Goal: Navigation & Orientation: Find specific page/section

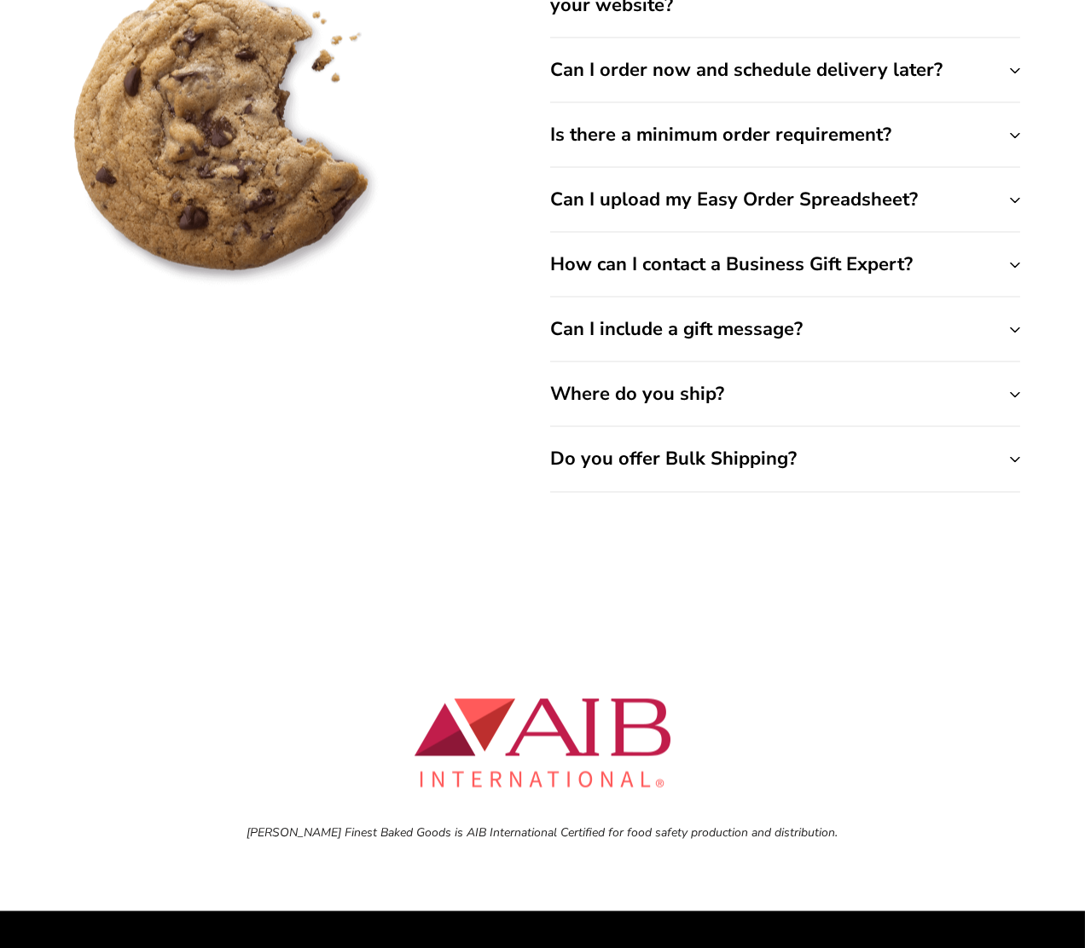
scroll to position [7473, 0]
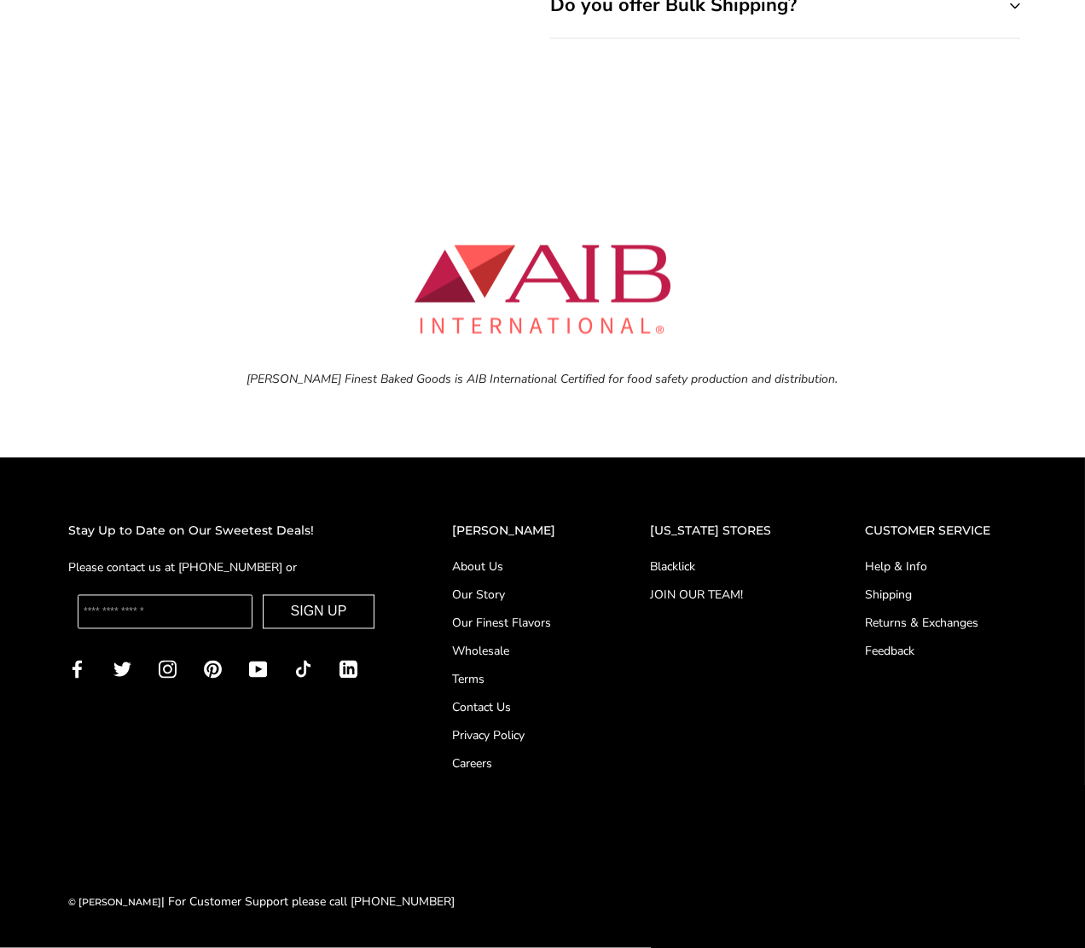
click at [898, 563] on link "Help & Info" at bounding box center [941, 568] width 152 height 18
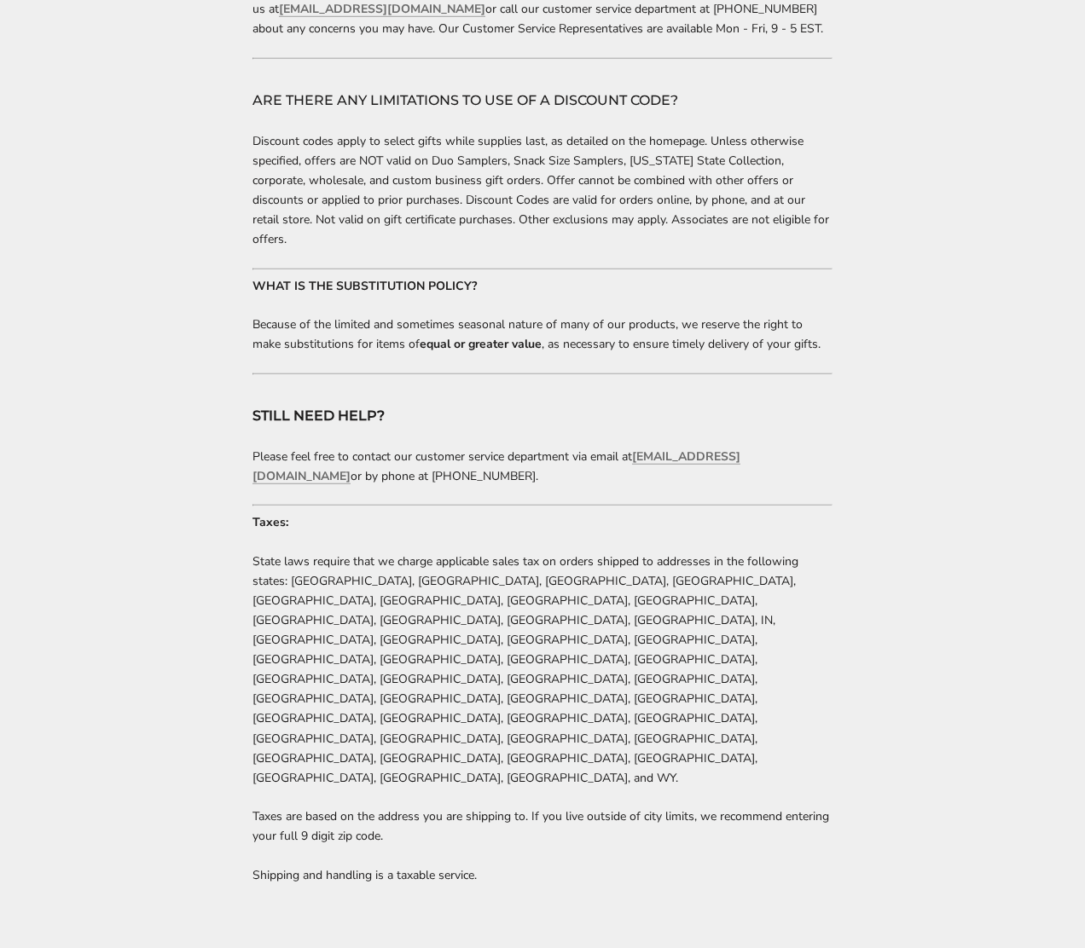
scroll to position [3241, 0]
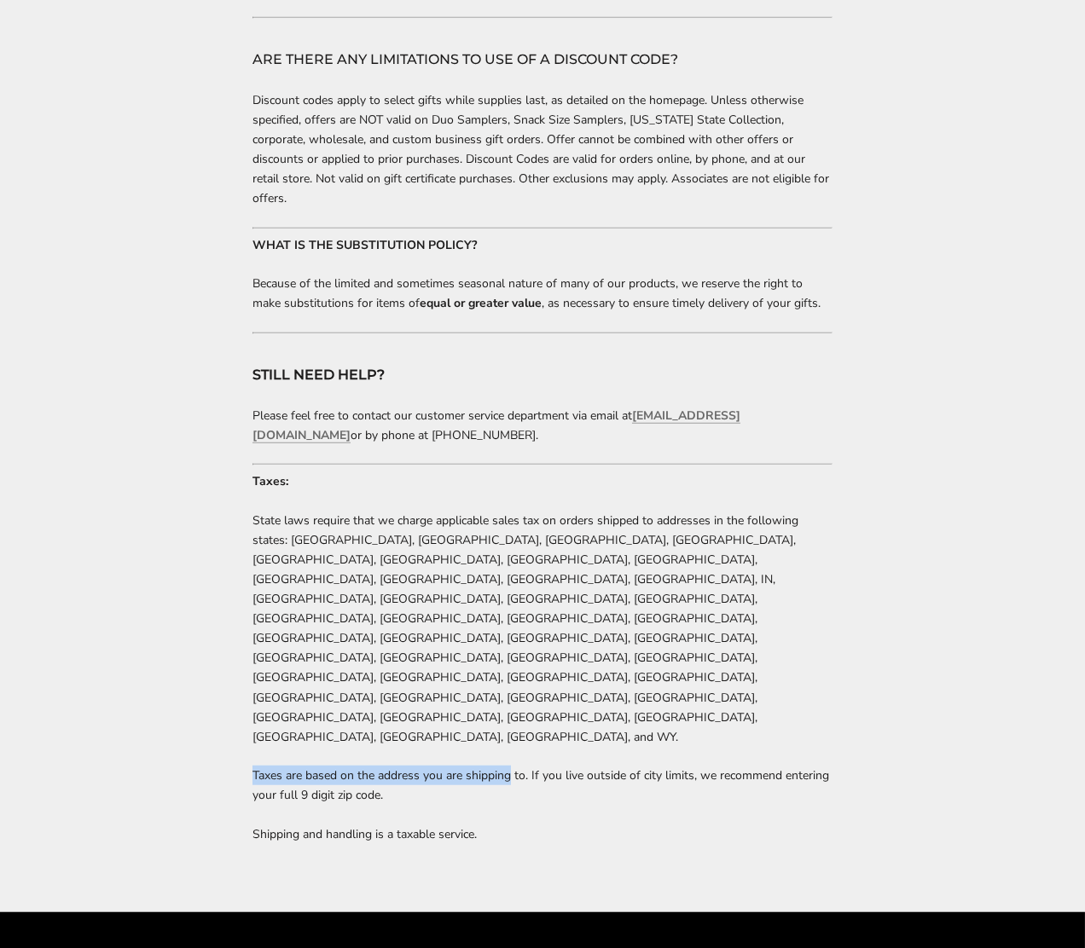
drag, startPoint x: 247, startPoint y: 535, endPoint x: 512, endPoint y: 537, distance: 264.4
drag, startPoint x: 647, startPoint y: 527, endPoint x: 835, endPoint y: 531, distance: 187.7
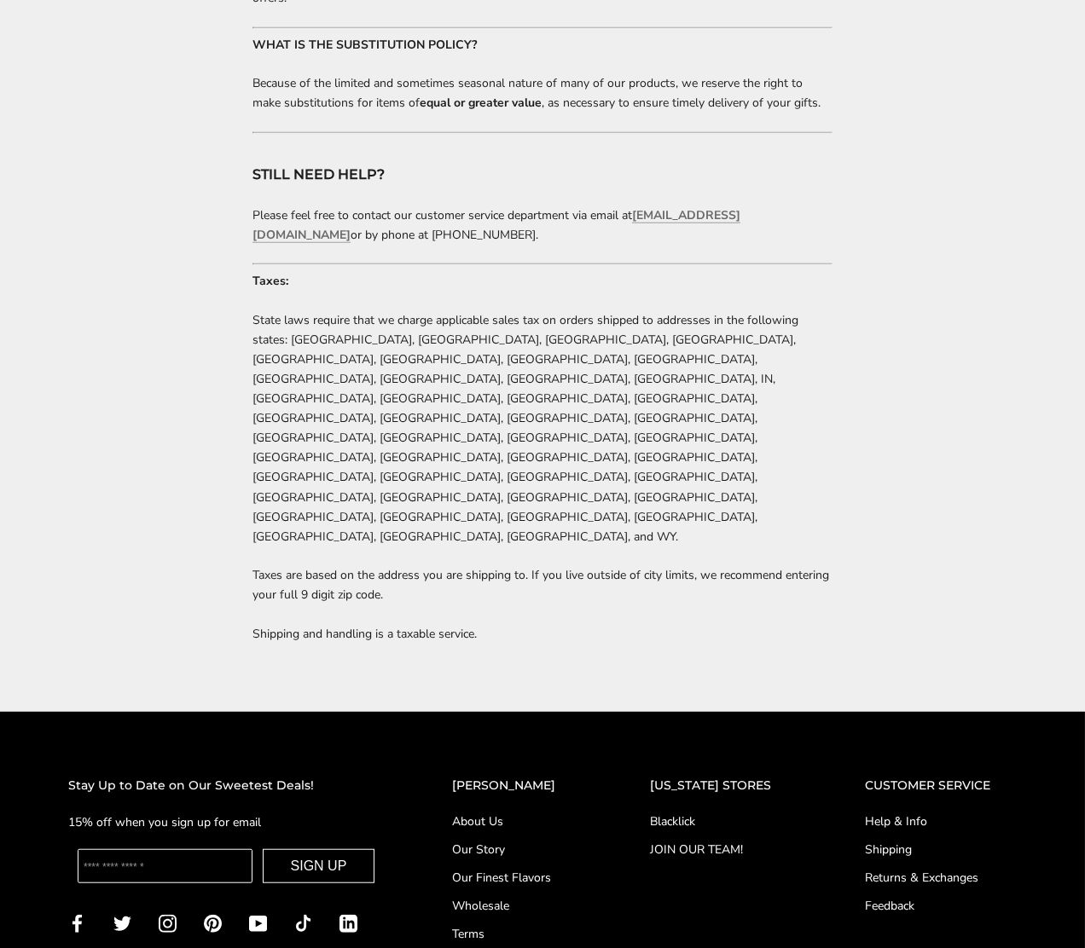
scroll to position [3454, 0]
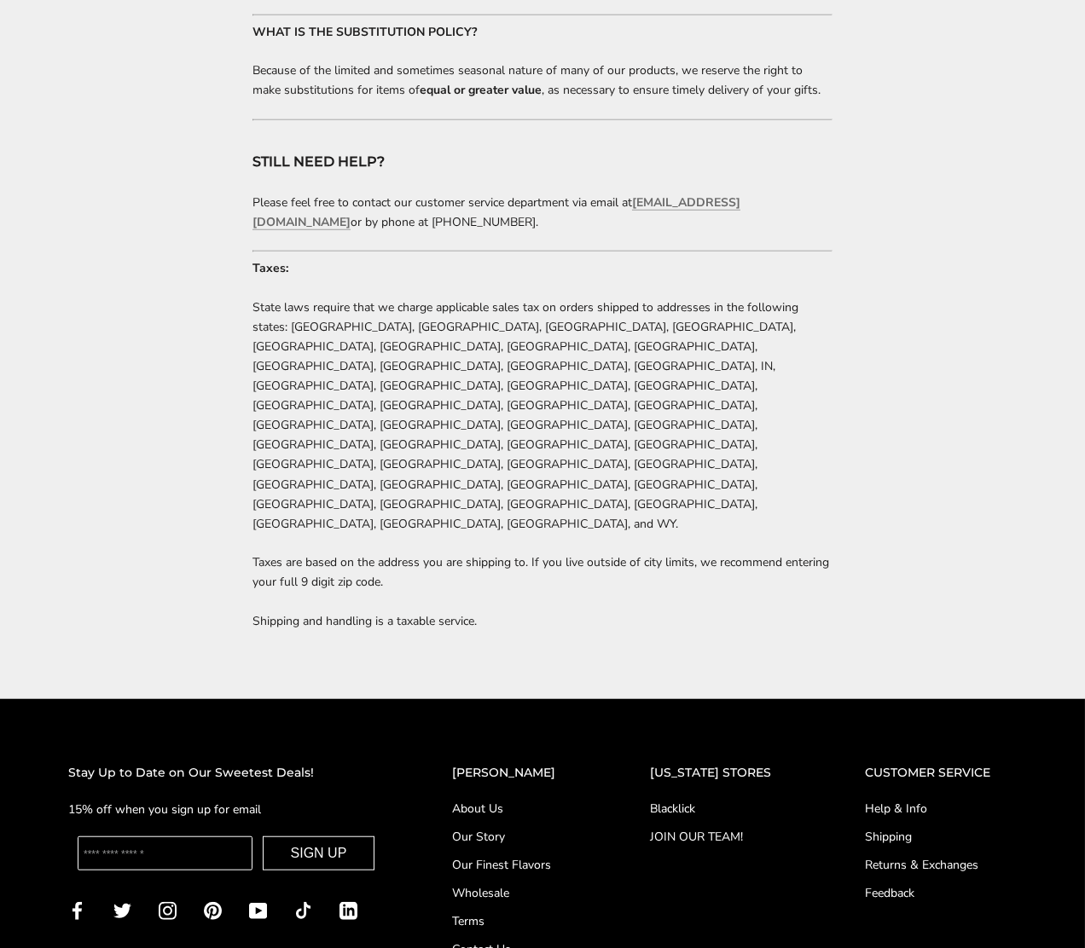
click at [493, 800] on link "About Us" at bounding box center [517, 809] width 130 height 18
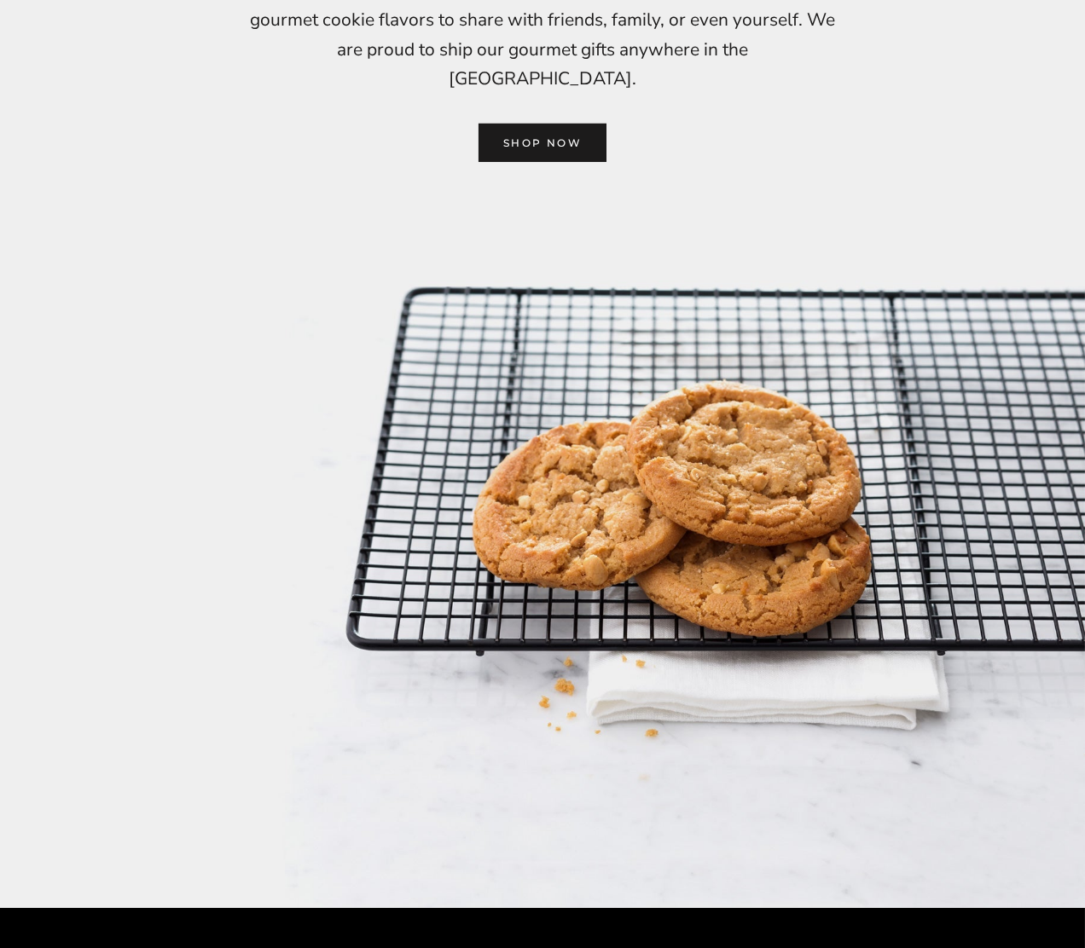
scroll to position [2382, 0]
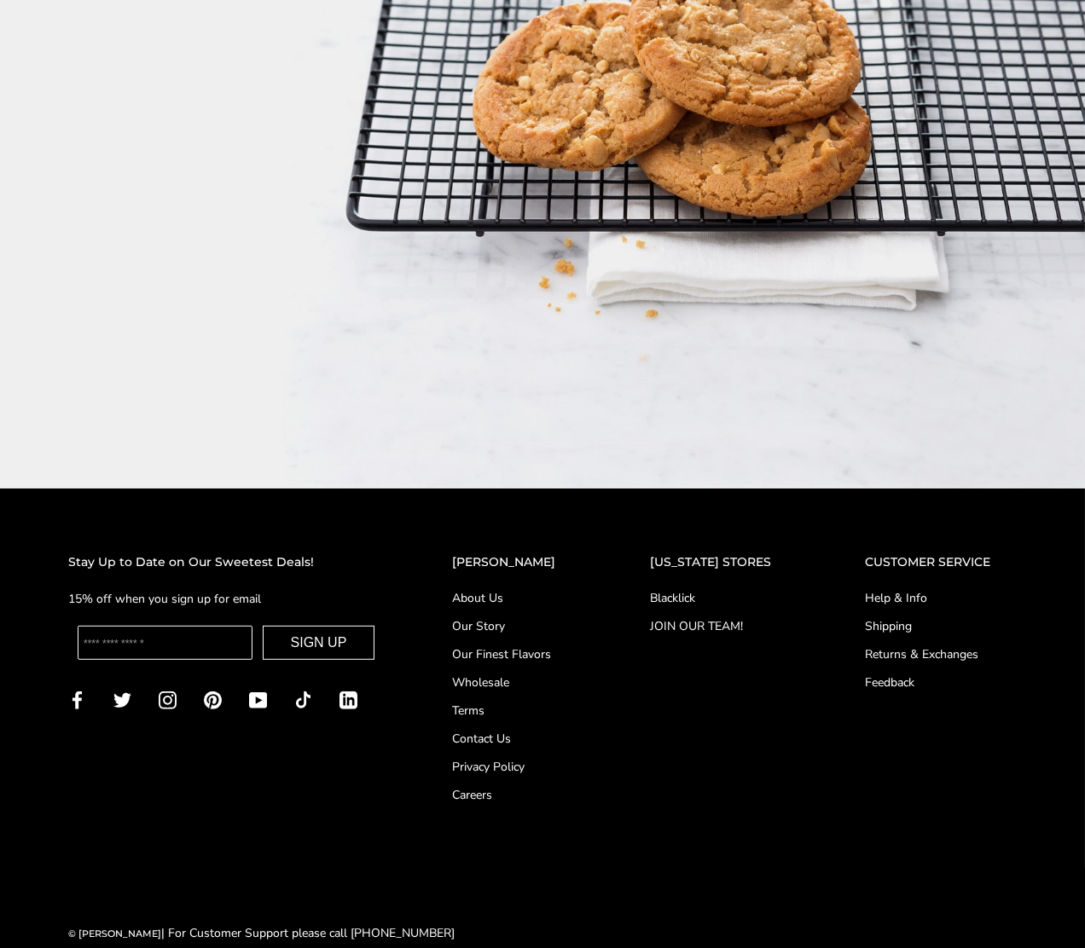
click at [501, 730] on link "Contact Us" at bounding box center [517, 739] width 130 height 18
